Goal: Contribute content: Add original content to the website for others to see

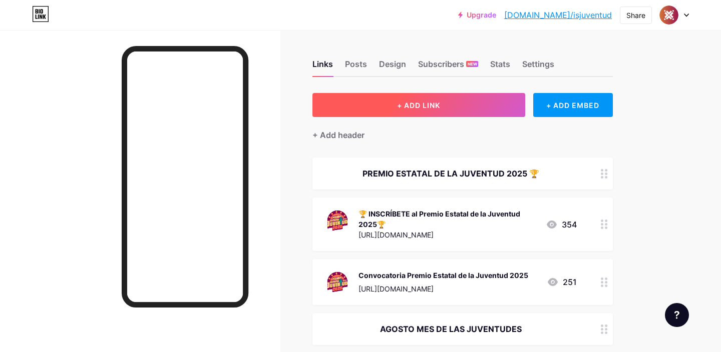
click at [430, 105] on span "+ ADD LINK" at bounding box center [418, 105] width 43 height 9
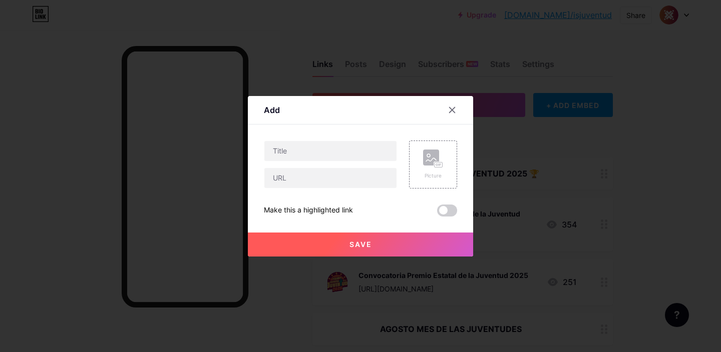
click at [358, 139] on div "Content YouTube Play YouTube video without leaving your page. ADD Vimeo Play Vi…" at bounding box center [360, 171] width 193 height 92
click at [360, 151] on input "text" at bounding box center [330, 151] width 132 height 20
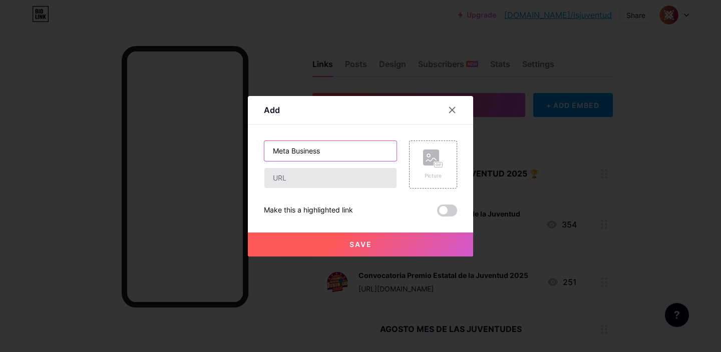
type input "Meta Business"
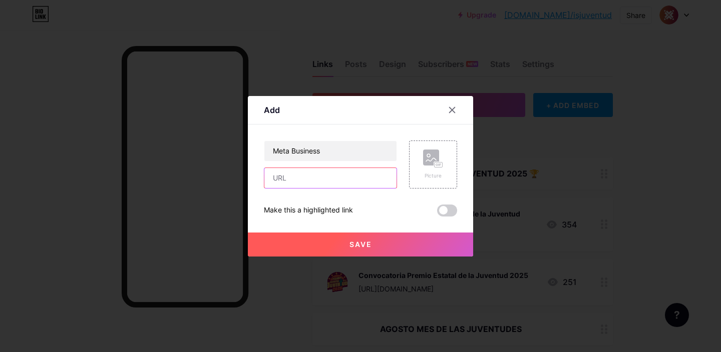
click at [357, 186] on input "text" at bounding box center [330, 178] width 132 height 20
paste input "[URL][DOMAIN_NAME]"
type input "[URL][DOMAIN_NAME]"
click at [437, 175] on div "Picture" at bounding box center [433, 176] width 20 height 8
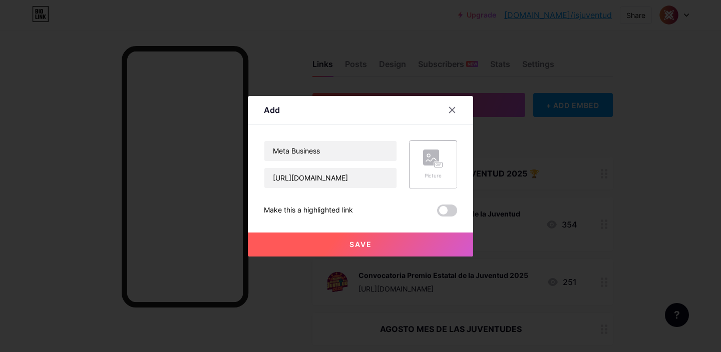
scroll to position [0, 0]
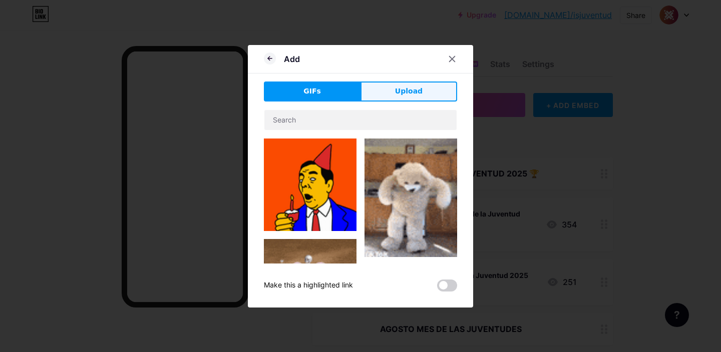
click at [408, 100] on button "Upload" at bounding box center [408, 92] width 97 height 20
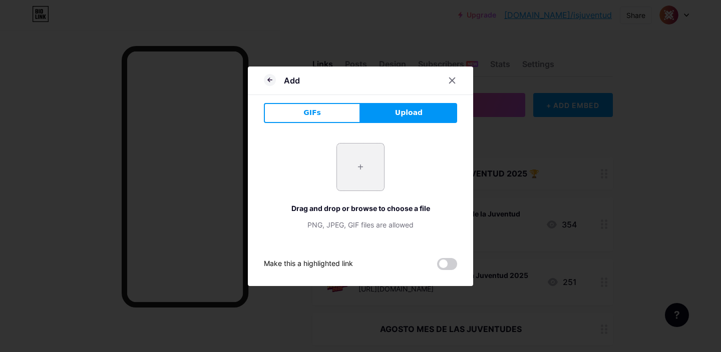
click at [361, 154] on input "file" at bounding box center [360, 167] width 47 height 47
type input "C:\fakepath\meta business.jpeg"
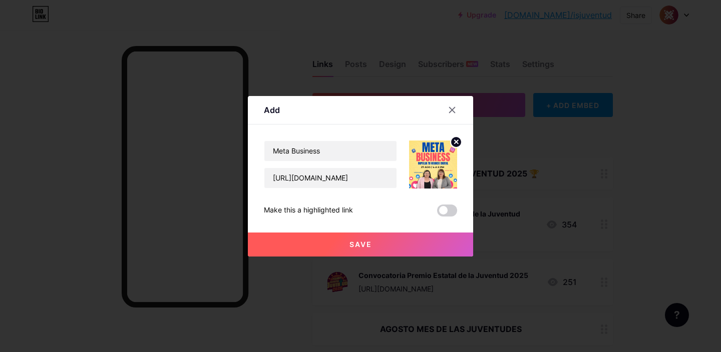
click at [446, 210] on span at bounding box center [447, 211] width 20 height 12
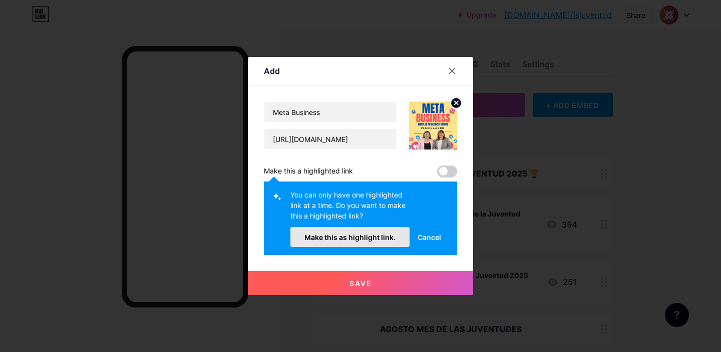
click at [388, 236] on span "Make this as highlight link." at bounding box center [349, 237] width 91 height 9
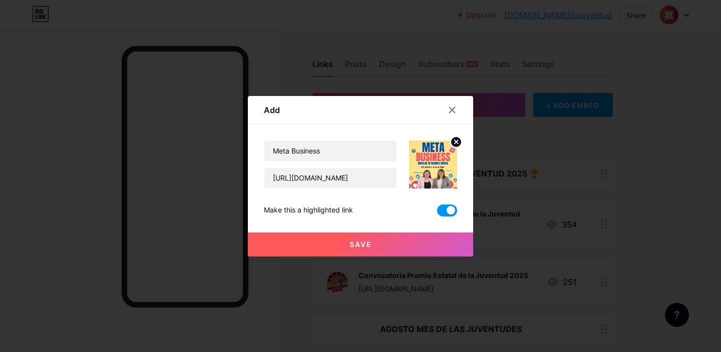
click at [388, 245] on button "Save" at bounding box center [360, 245] width 225 height 24
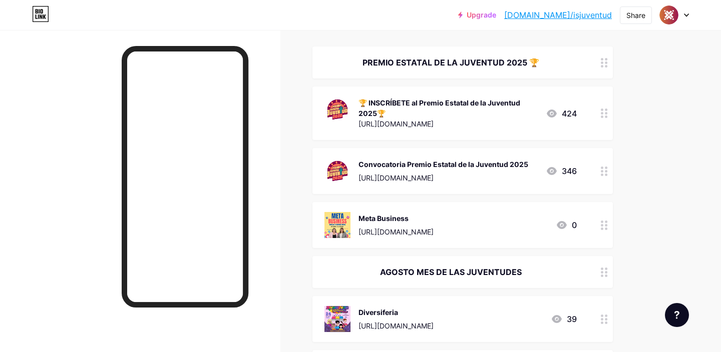
scroll to position [114, 0]
